Goal: Information Seeking & Learning: Learn about a topic

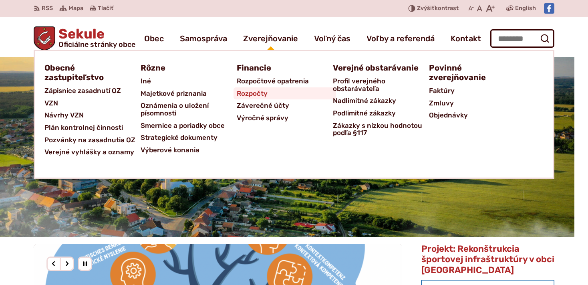
click at [261, 91] on span "Rozpočty" at bounding box center [252, 93] width 31 height 12
click at [257, 107] on span "Záverečné účty" at bounding box center [263, 105] width 53 height 12
click at [284, 121] on span "Výročné správy" at bounding box center [263, 118] width 52 height 12
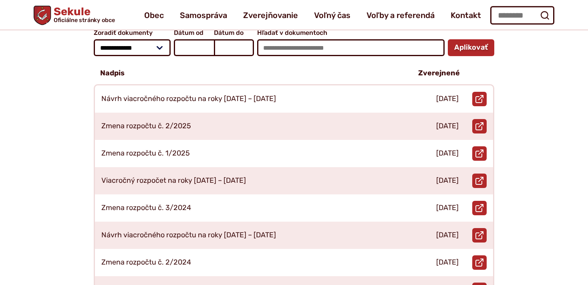
scroll to position [127, 0]
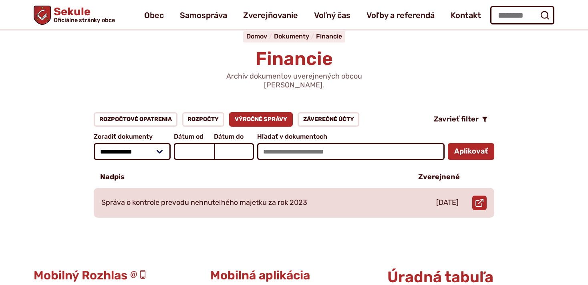
scroll to position [42, 0]
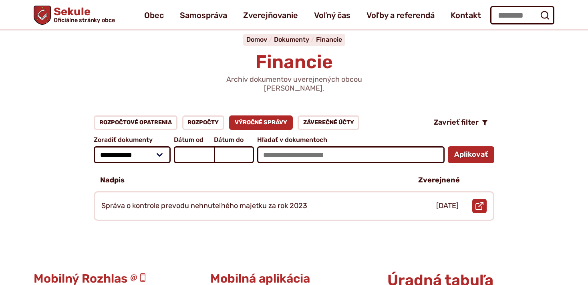
click at [273, 115] on link "Výročné správy" at bounding box center [261, 122] width 64 height 14
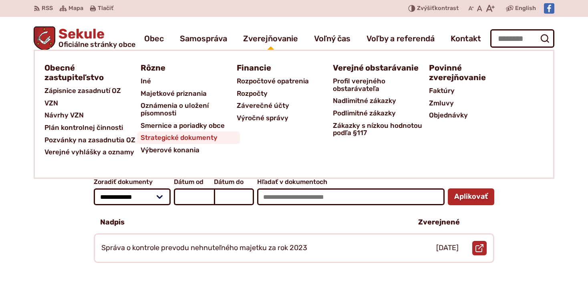
click at [195, 140] on span "Strategické dokumenty" at bounding box center [179, 137] width 77 height 12
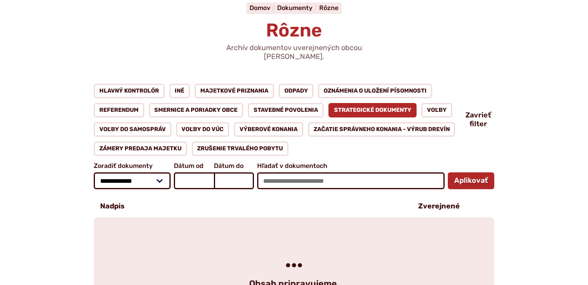
scroll to position [85, 0]
